Goal: Task Accomplishment & Management: Use online tool/utility

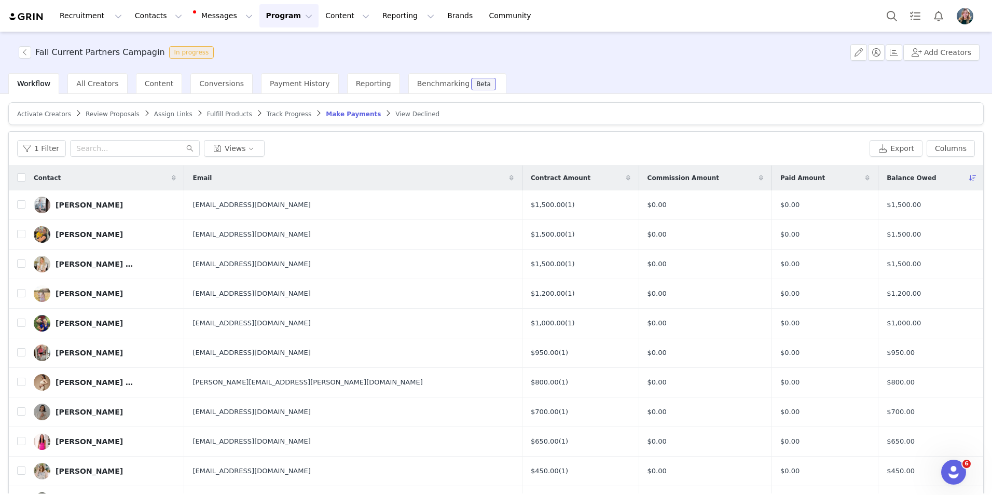
click at [163, 113] on span "Assign Links" at bounding box center [173, 114] width 38 height 7
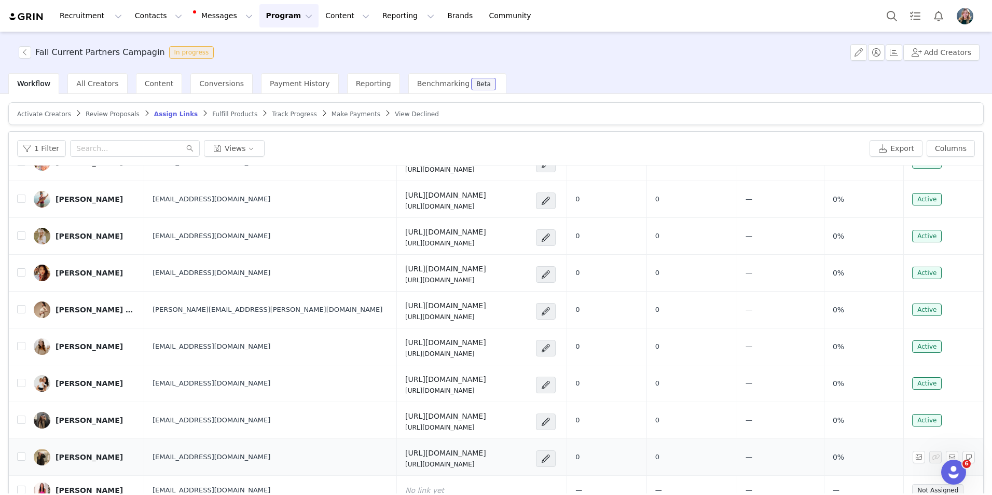
scroll to position [49, 0]
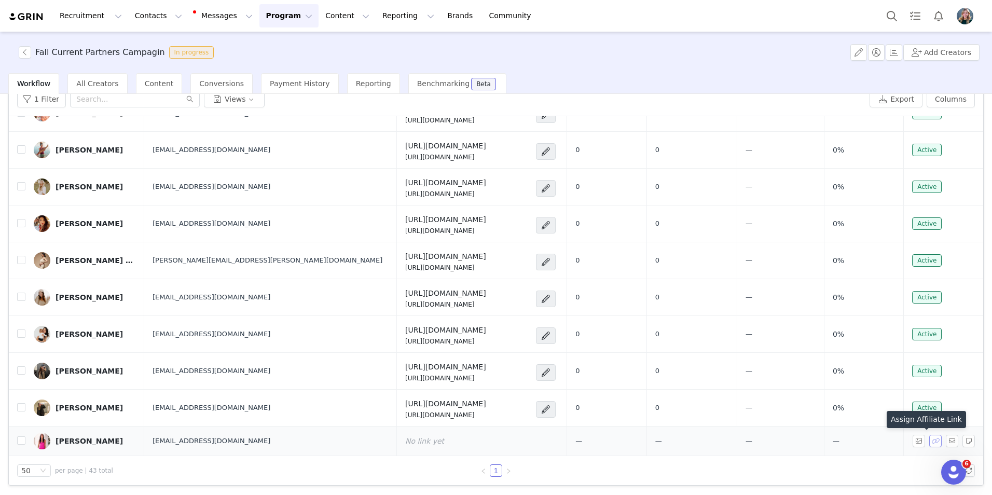
click at [929, 442] on button "button" at bounding box center [935, 441] width 12 height 12
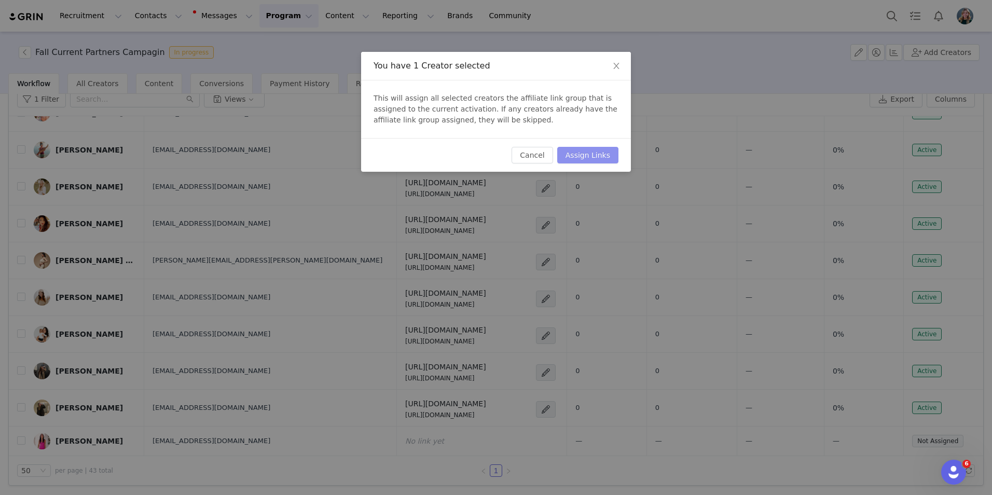
click at [593, 159] on button "Assign Links" at bounding box center [587, 155] width 61 height 17
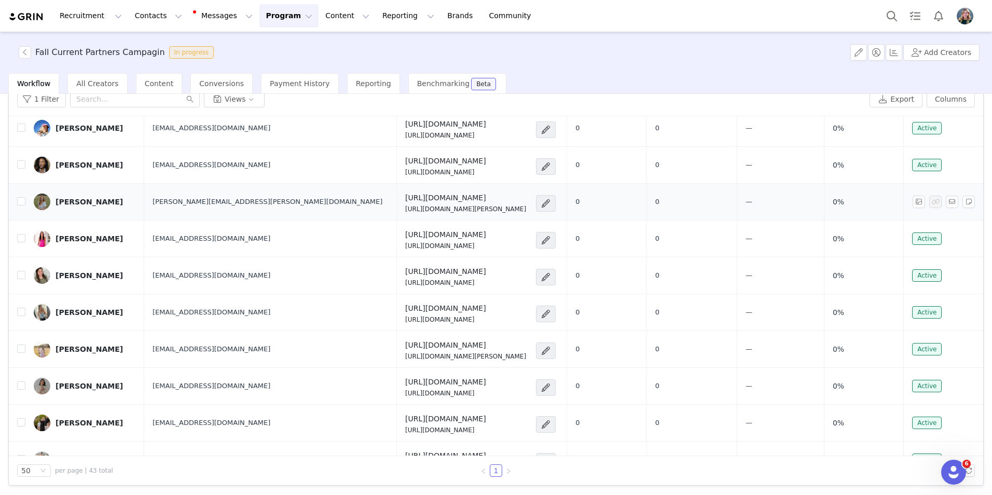
scroll to position [906, 0]
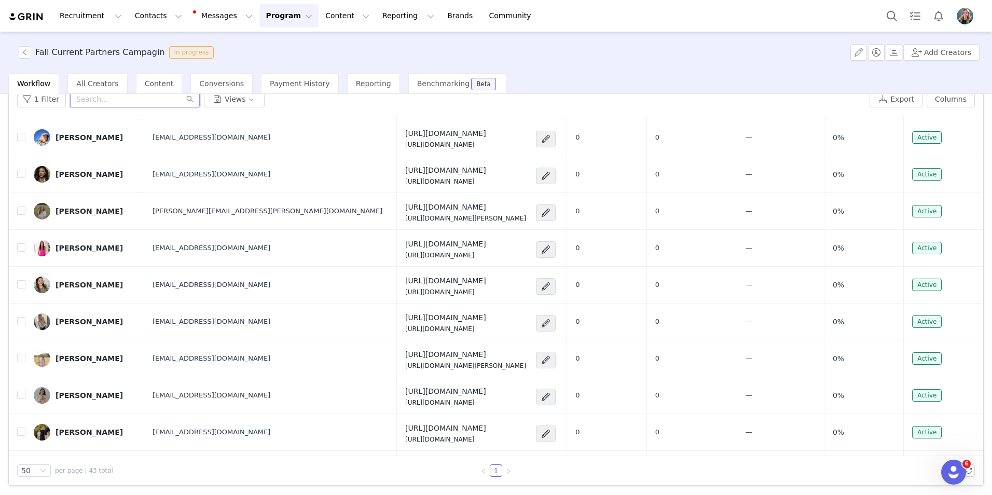
click at [147, 103] on input "text" at bounding box center [135, 99] width 130 height 17
type input "CJ"
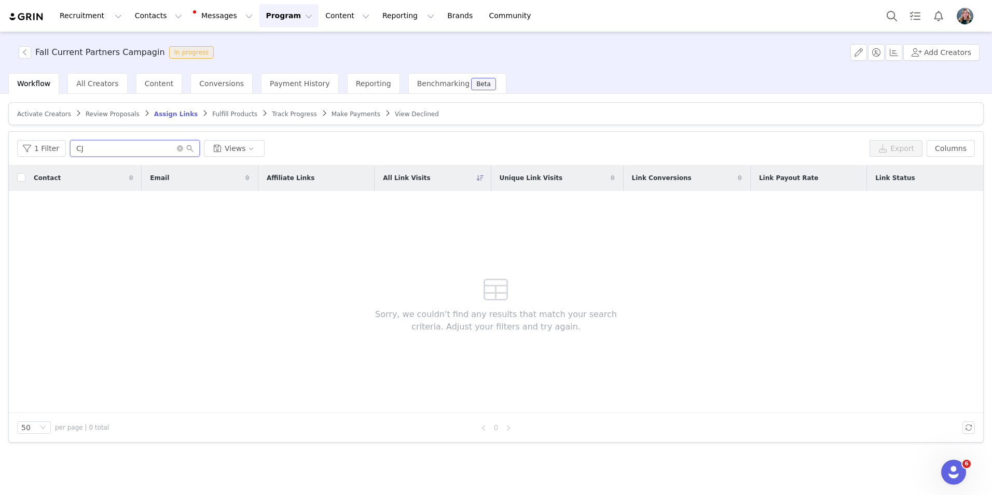
scroll to position [0, 0]
click at [180, 146] on icon "icon: close-circle" at bounding box center [180, 148] width 6 height 6
click at [154, 146] on input "text" at bounding box center [135, 148] width 130 height 17
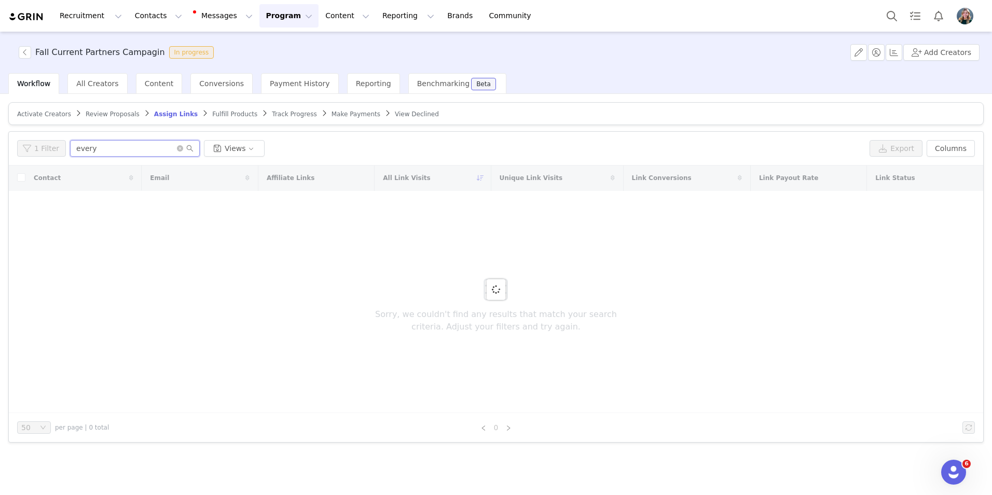
type input "every"
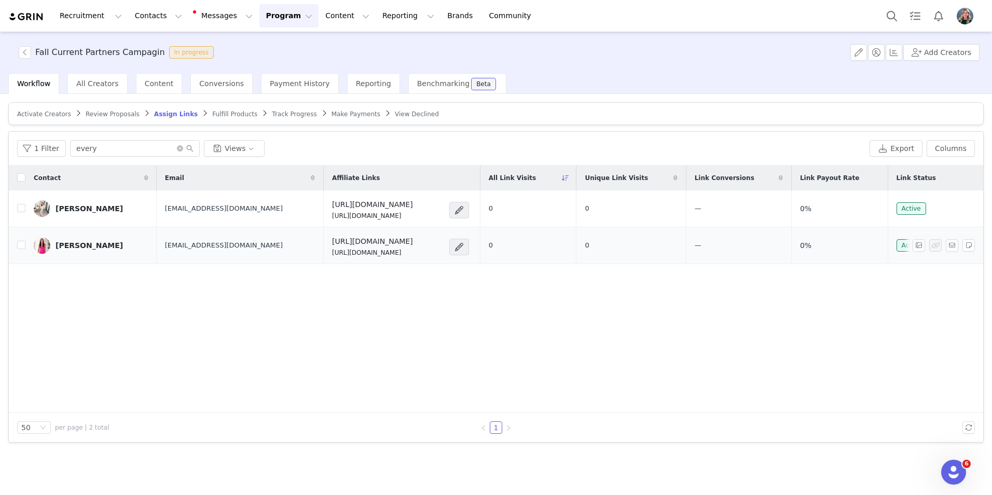
drag, startPoint x: 342, startPoint y: 254, endPoint x: 249, endPoint y: 256, distance: 92.9
click at [323, 256] on td "[URL][DOMAIN_NAME] [URL][DOMAIN_NAME]" at bounding box center [401, 245] width 157 height 37
copy p "[URL][DOMAIN_NAME]"
